Goal: Obtain resource: Download file/media

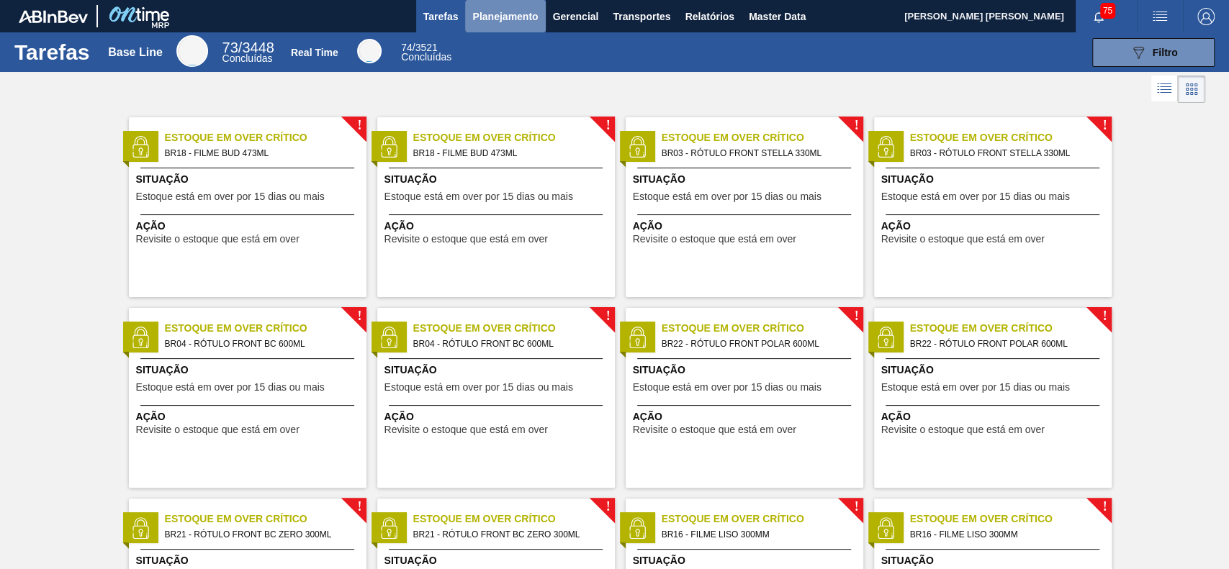
click at [519, 9] on span "Planejamento" at bounding box center [504, 16] width 65 height 17
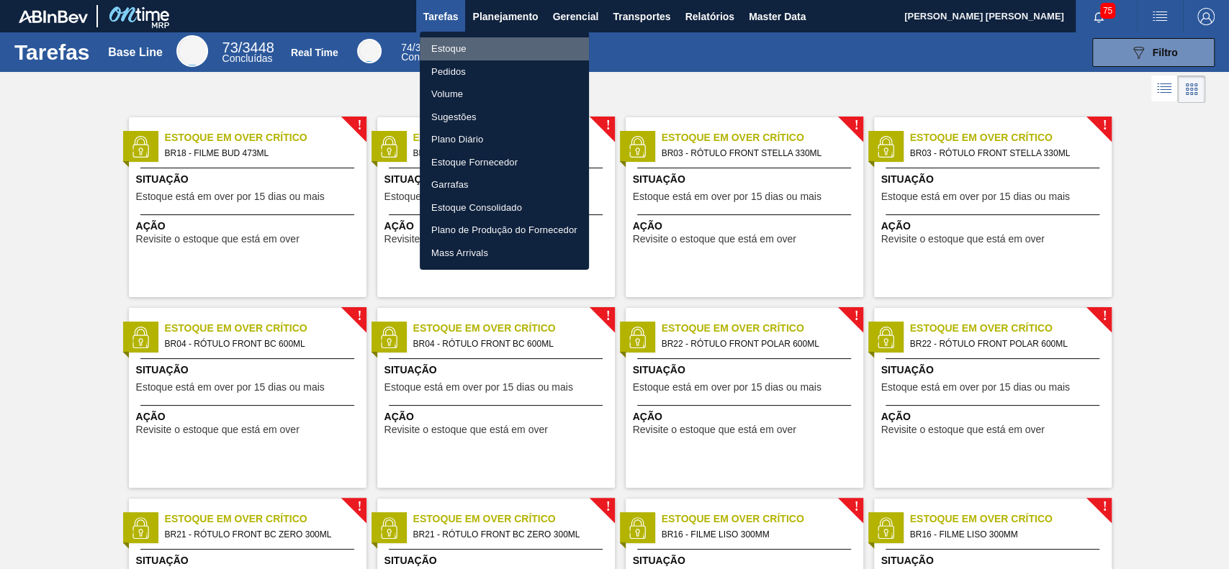
click at [490, 40] on li "Estoque" at bounding box center [504, 48] width 169 height 23
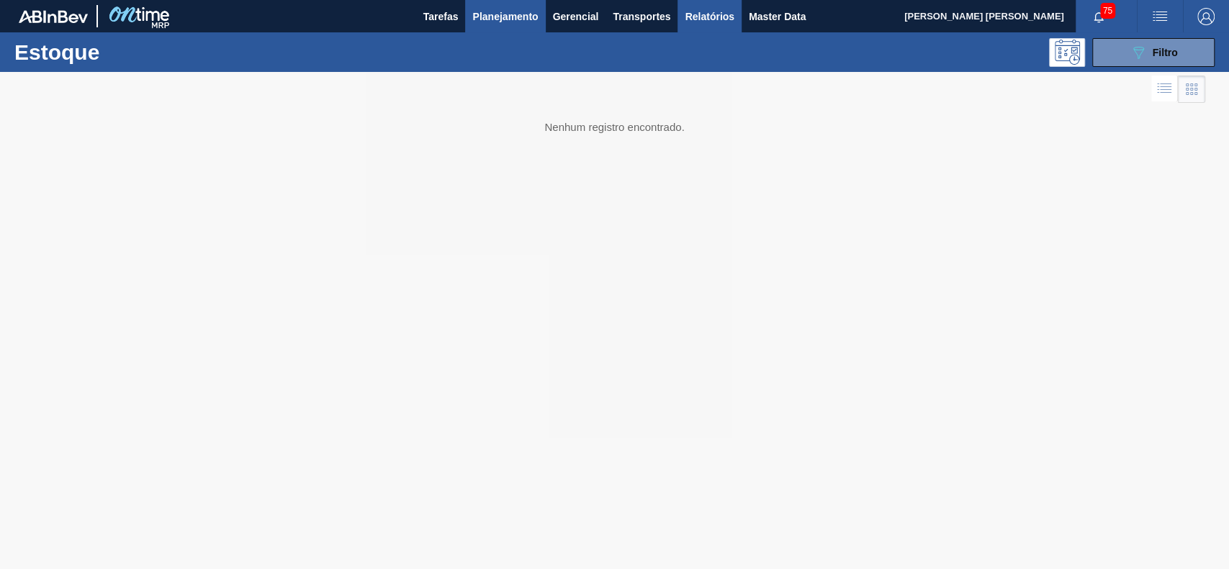
click at [704, 8] on span "Relatórios" at bounding box center [708, 16] width 49 height 17
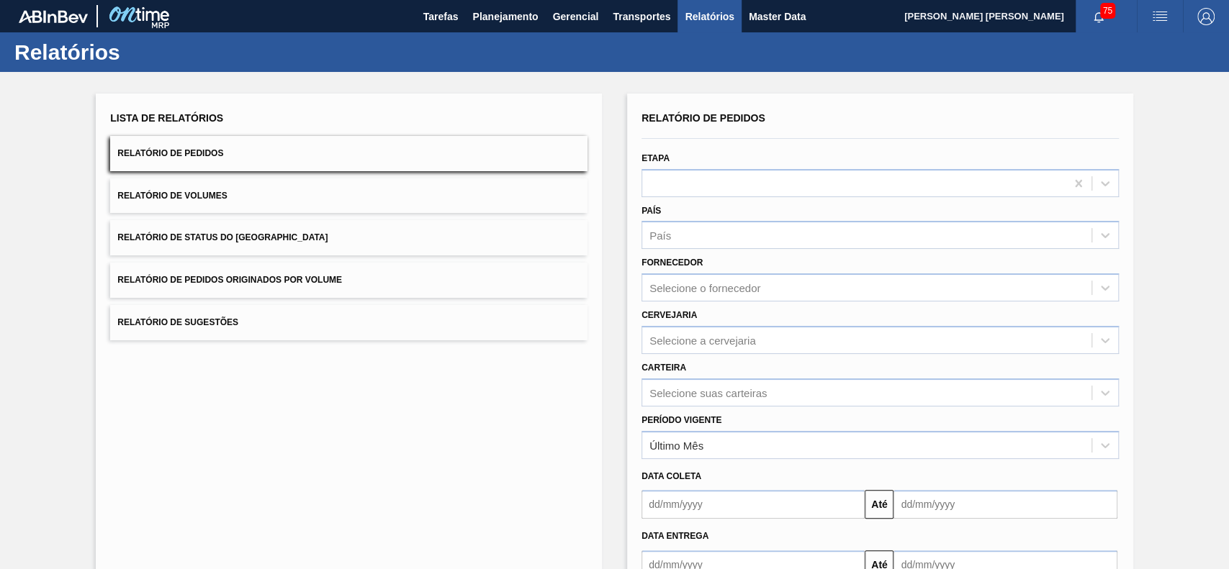
click at [414, 243] on button "Relatório de Status do [GEOGRAPHIC_DATA]" at bounding box center [348, 237] width 477 height 35
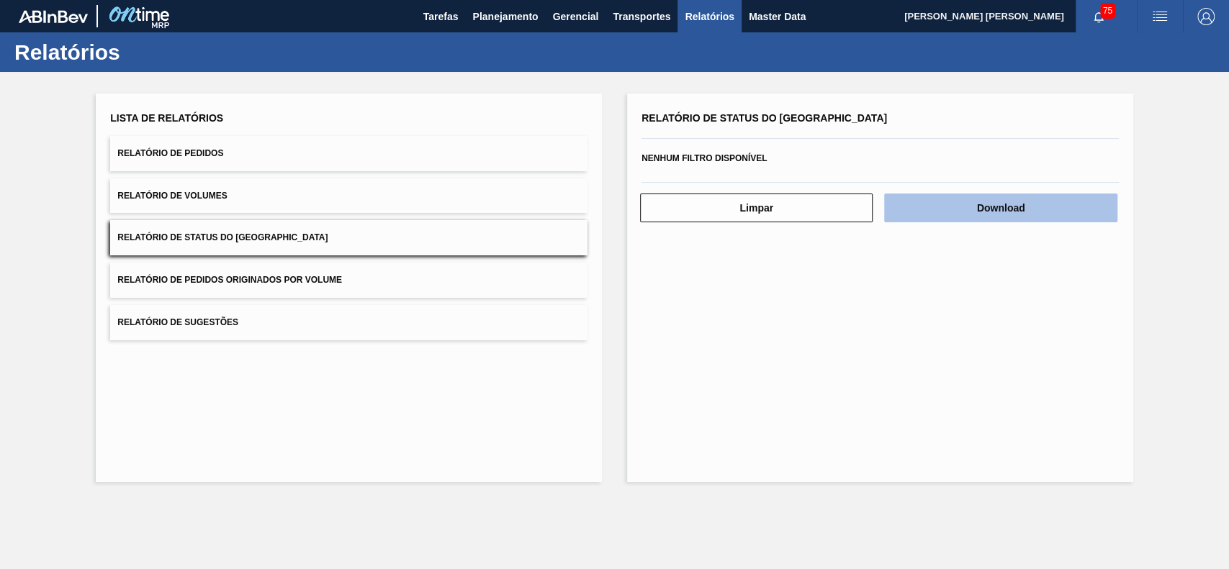
click at [927, 216] on button "Download" at bounding box center [1000, 208] width 232 height 29
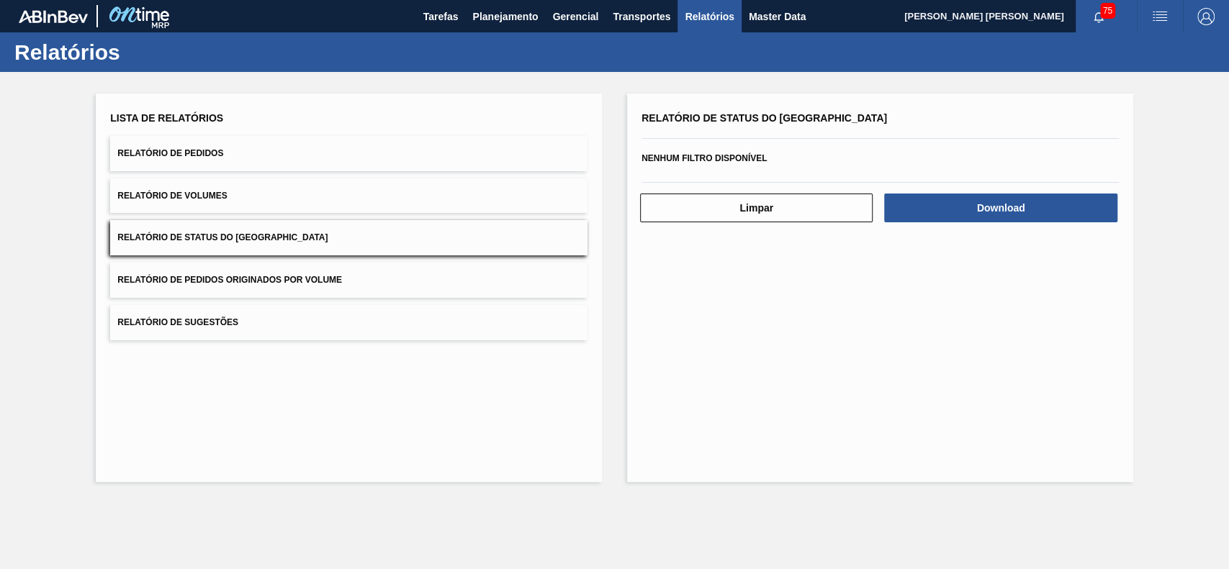
click at [460, 279] on button "Relatório de Pedidos Originados por Volume" at bounding box center [348, 280] width 477 height 35
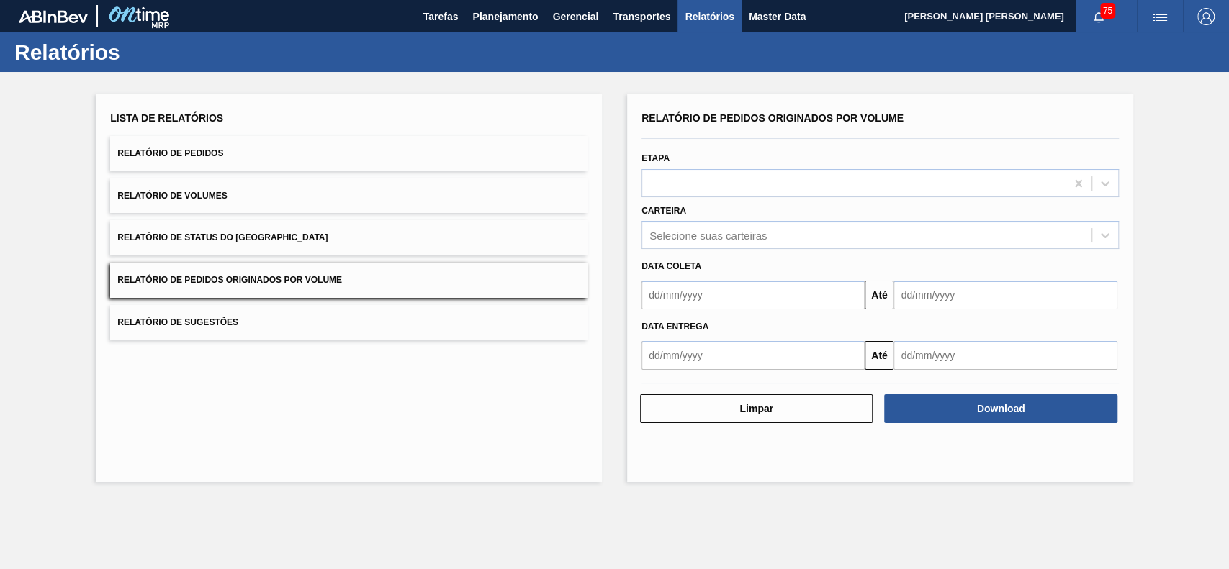
click at [294, 131] on div "Lista de Relatórios Relatório de Pedidos Relatório de Volumes Relatório de Stat…" at bounding box center [348, 224] width 477 height 232
click at [294, 143] on button "Relatório de Pedidos" at bounding box center [348, 153] width 477 height 35
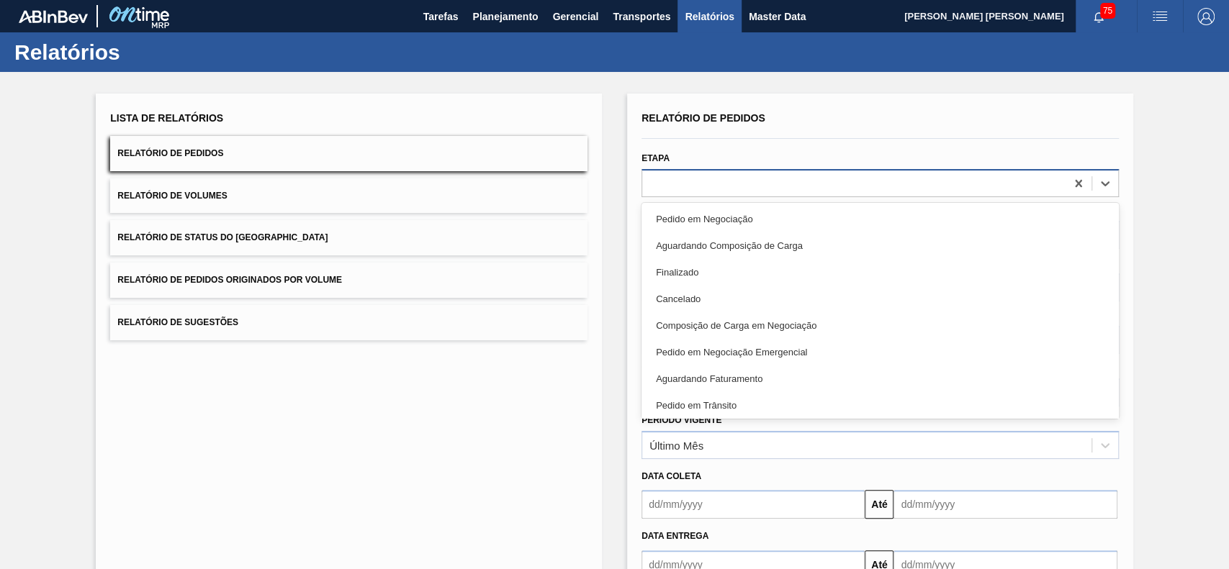
click at [736, 182] on div at bounding box center [853, 183] width 423 height 21
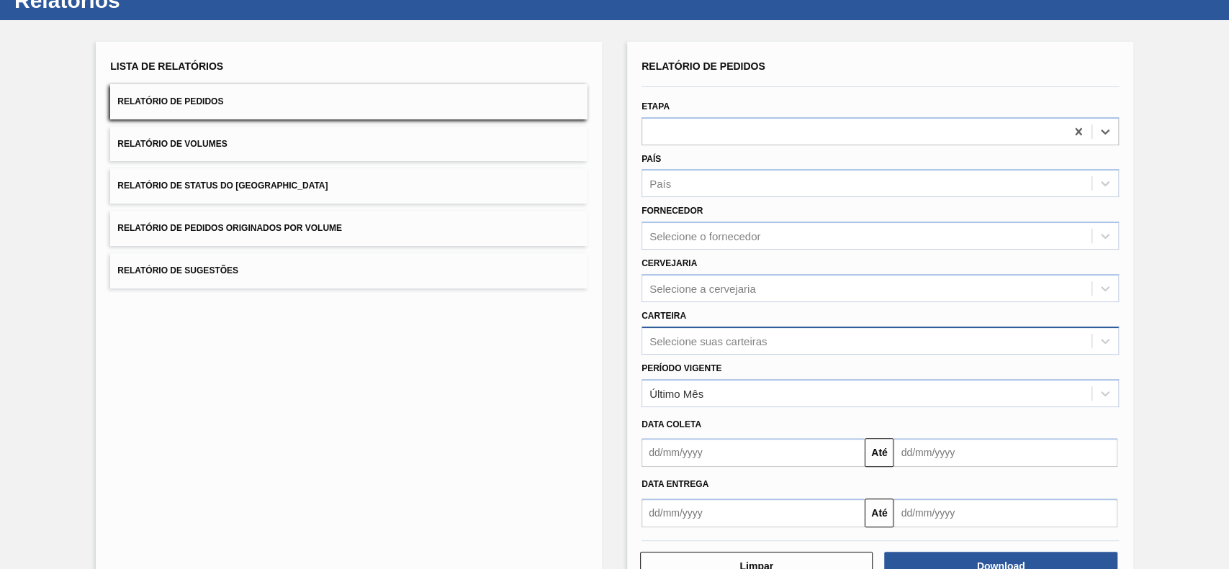
click at [753, 355] on div "Selecione suas carteiras" at bounding box center [879, 341] width 477 height 28
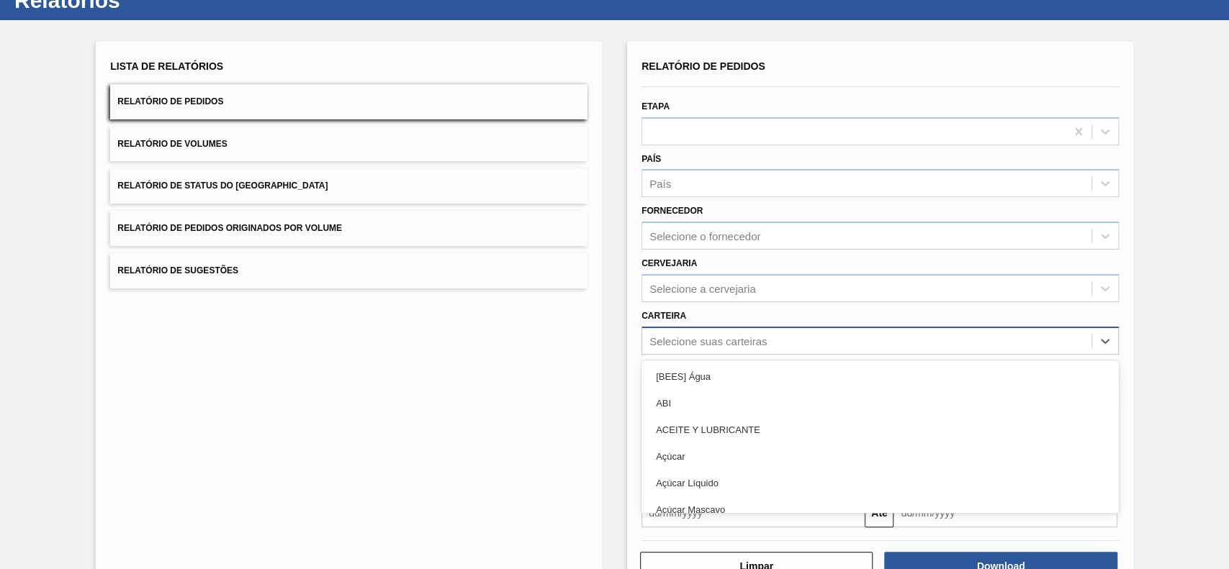
scroll to position [63, 0]
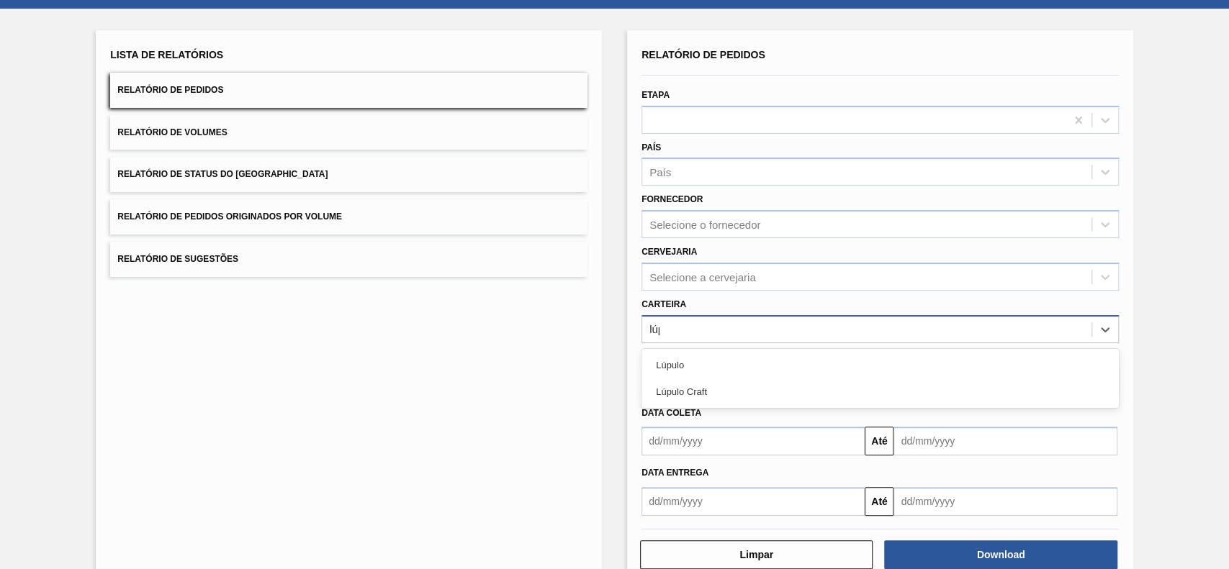
type input "lúpu"
click at [753, 397] on div "Lúpulo Craft" at bounding box center [879, 392] width 477 height 27
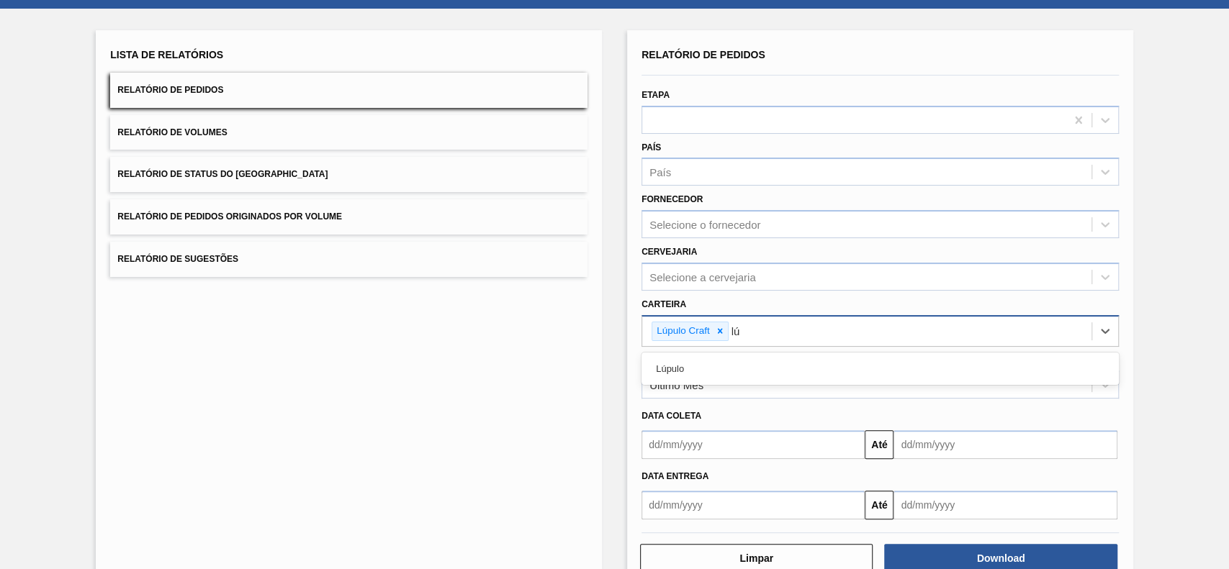
type input "lúp"
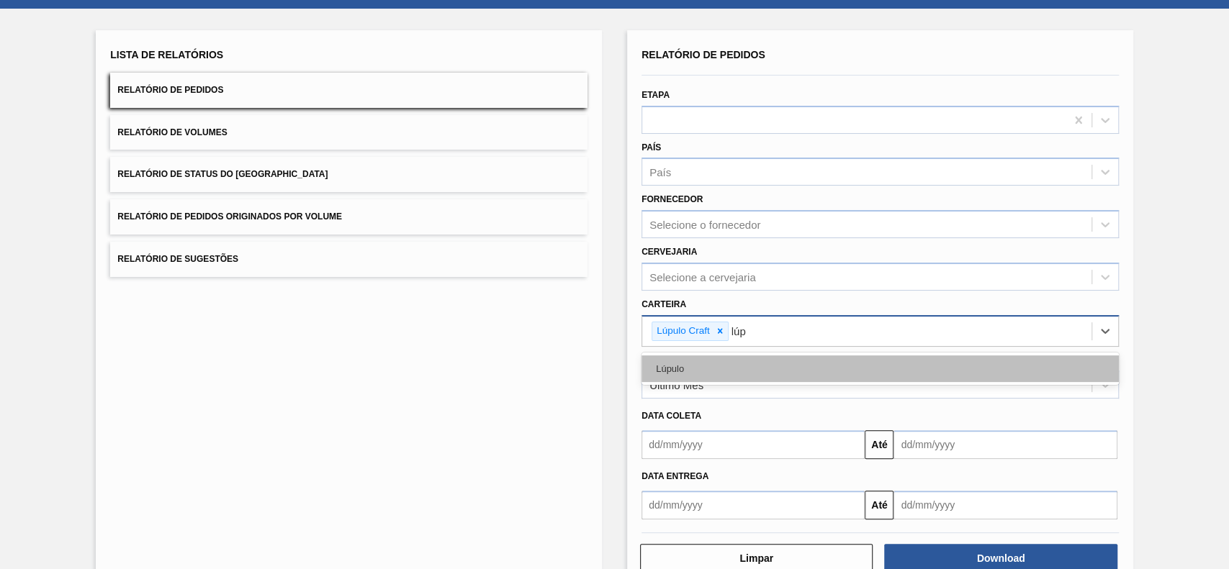
click at [731, 371] on div "Lúpulo" at bounding box center [879, 369] width 477 height 27
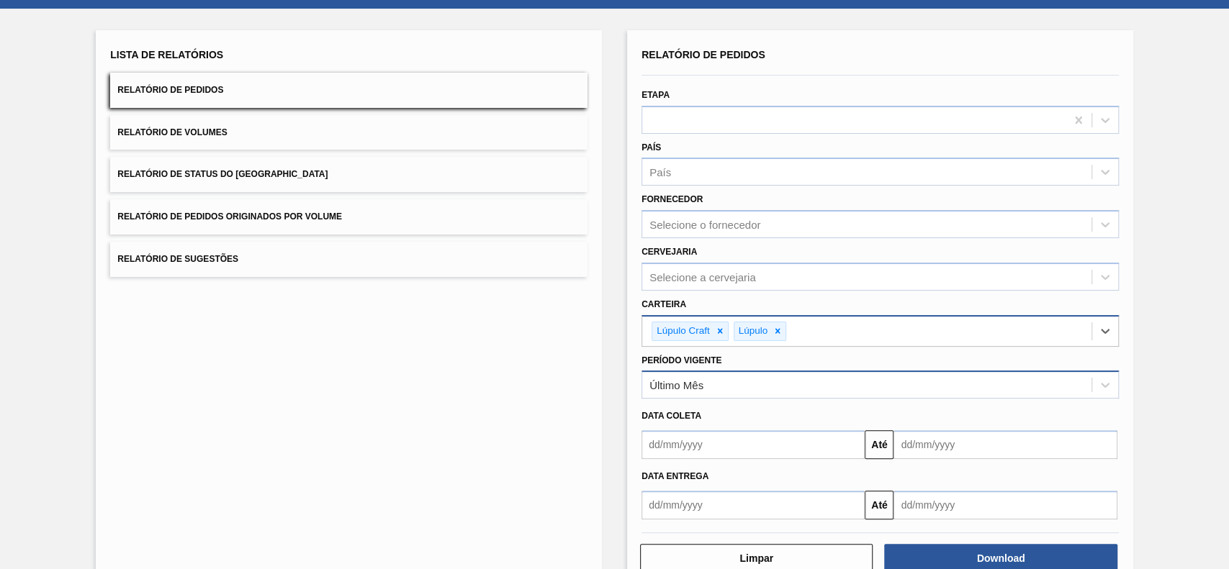
click at [724, 389] on div "Último Mês" at bounding box center [866, 385] width 449 height 21
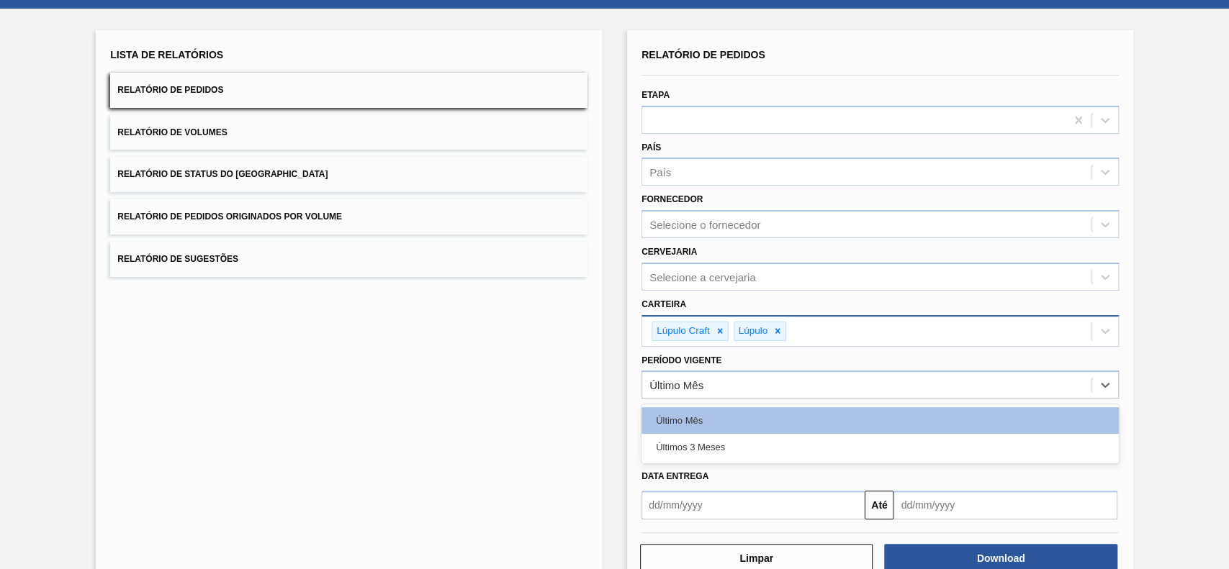
click at [709, 460] on div "Último Mês Últimos 3 Meses" at bounding box center [879, 434] width 477 height 59
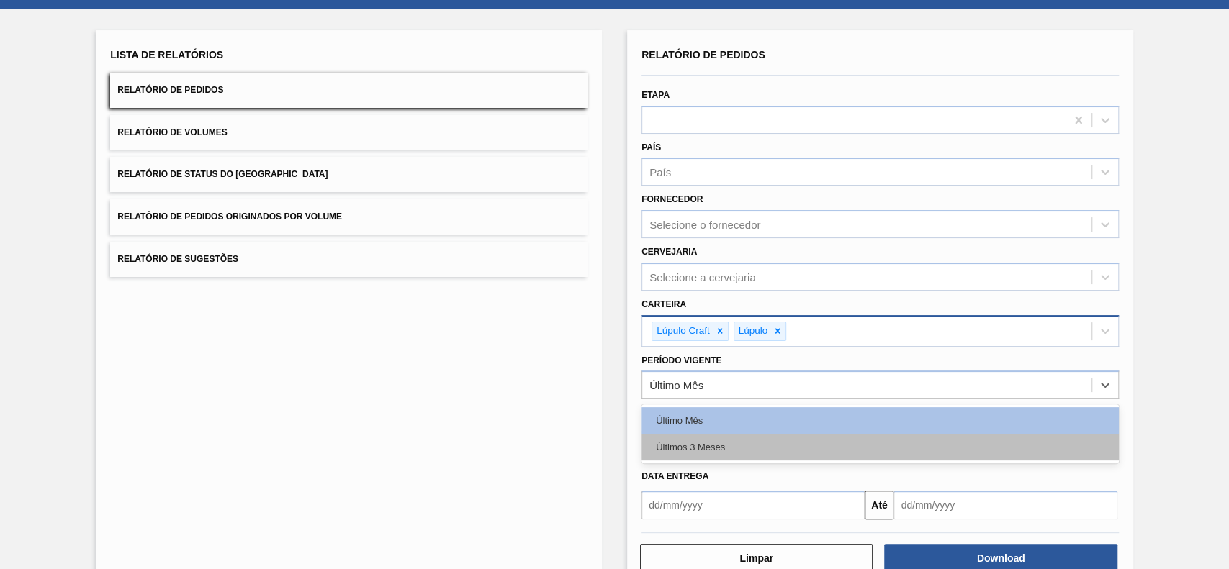
click at [710, 443] on div "Últimos 3 Meses" at bounding box center [879, 447] width 477 height 27
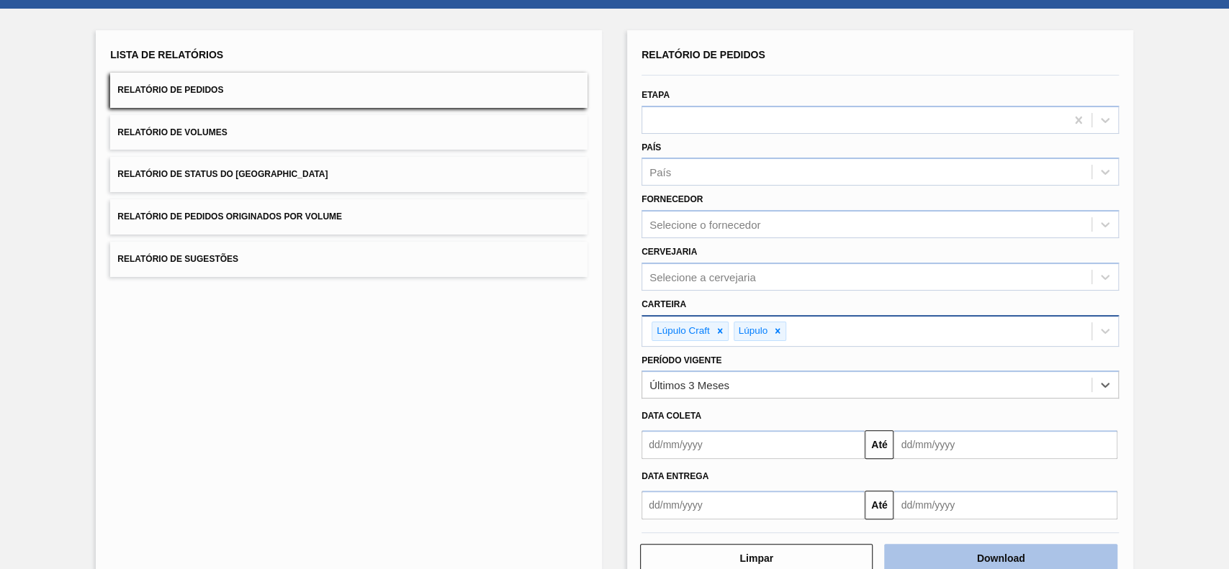
click at [946, 561] on button "Download" at bounding box center [1000, 558] width 232 height 29
click at [483, 174] on button "Relatório de Status do [GEOGRAPHIC_DATA]" at bounding box center [348, 174] width 477 height 35
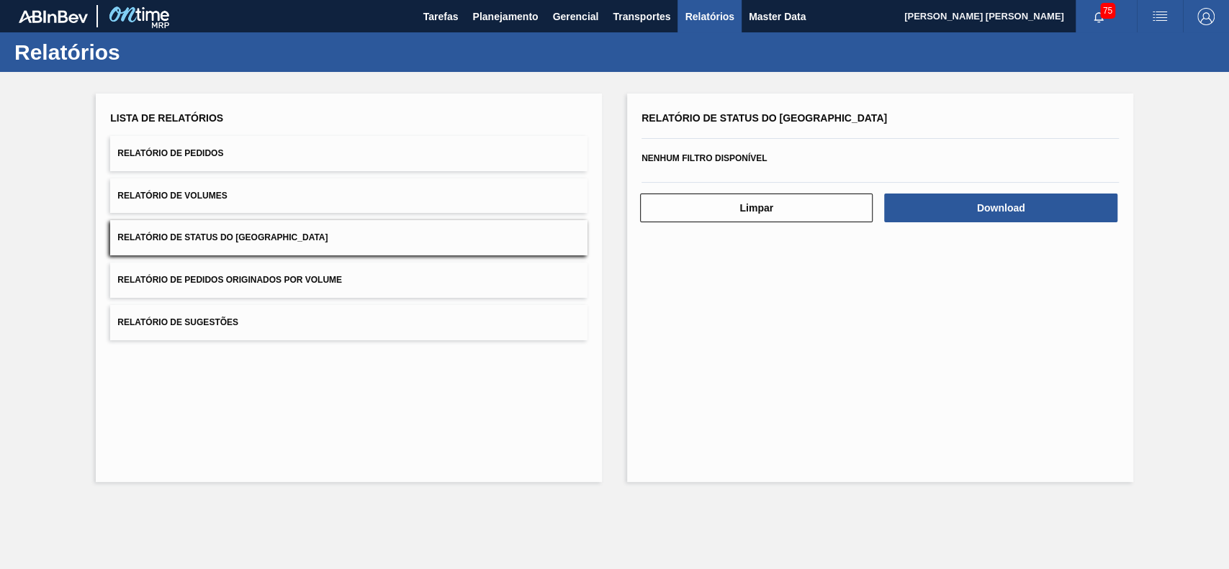
click at [483, 174] on div "Lista de Relatórios Relatório de Pedidos Relatório de Volumes Relatório de Stat…" at bounding box center [348, 224] width 477 height 232
